Goal: Navigation & Orientation: Find specific page/section

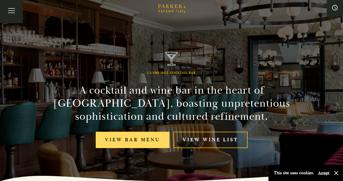
click at [110, 143] on link "View bar menu" at bounding box center [133, 139] width 74 height 17
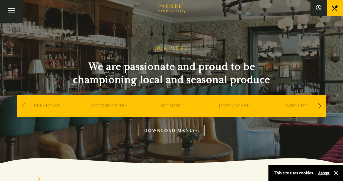
click at [100, 108] on link "AFTERNOON TEA" at bounding box center [109, 114] width 37 height 22
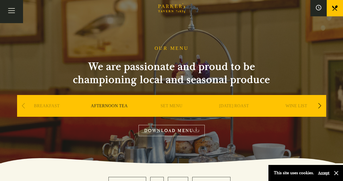
click at [318, 104] on div "Next slide" at bounding box center [320, 106] width 7 height 12
click at [295, 106] on link "BAR" at bounding box center [296, 114] width 9 height 22
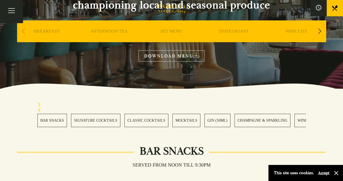
scroll to position [81, 0]
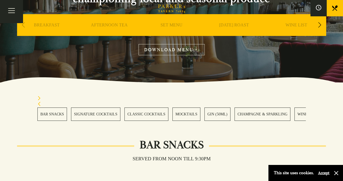
click at [174, 22] on link "SET MENU" at bounding box center [172, 33] width 22 height 22
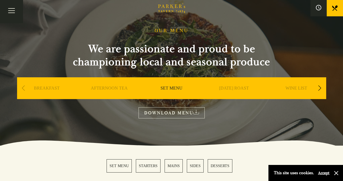
scroll to position [16, 0]
